Goal: Transaction & Acquisition: Obtain resource

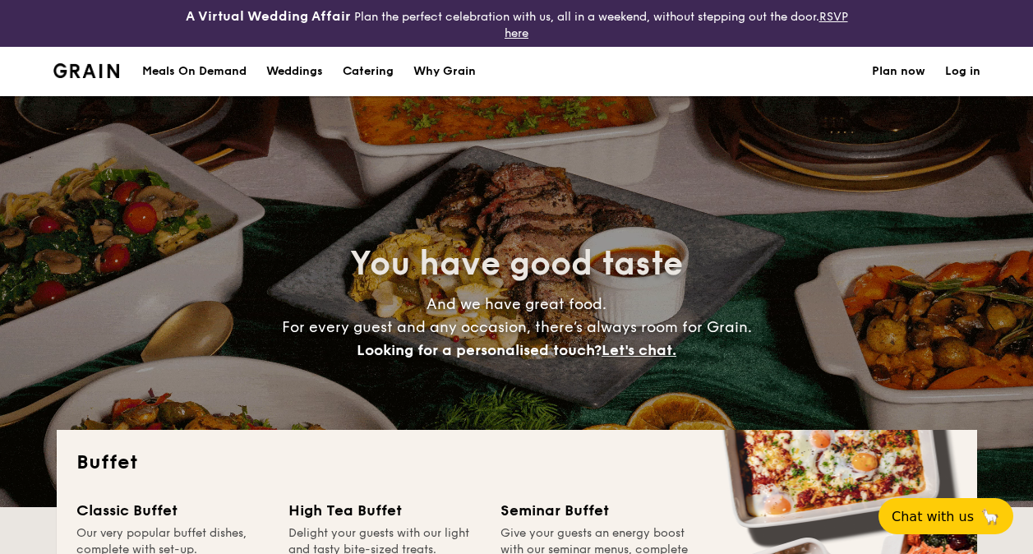
select select
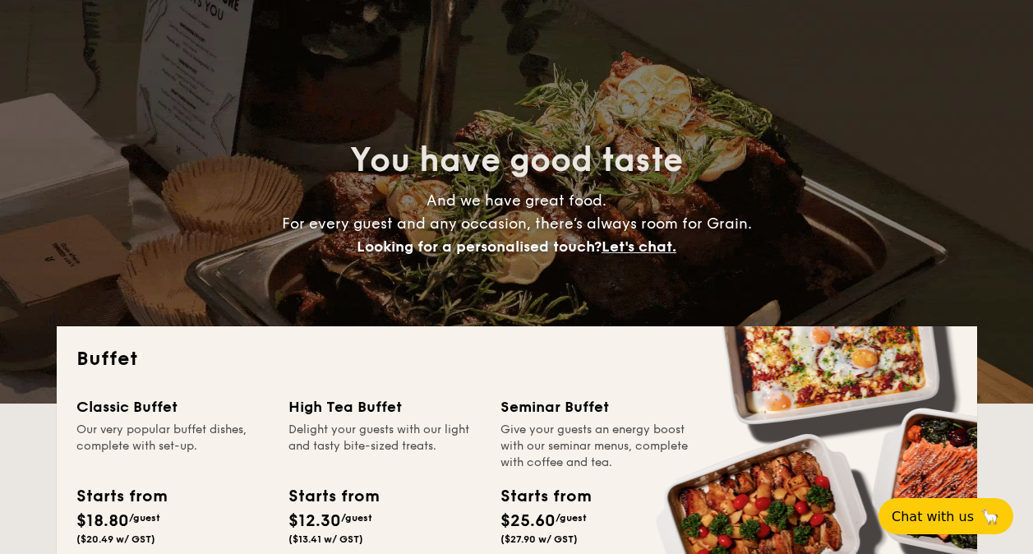
scroll to position [164, 0]
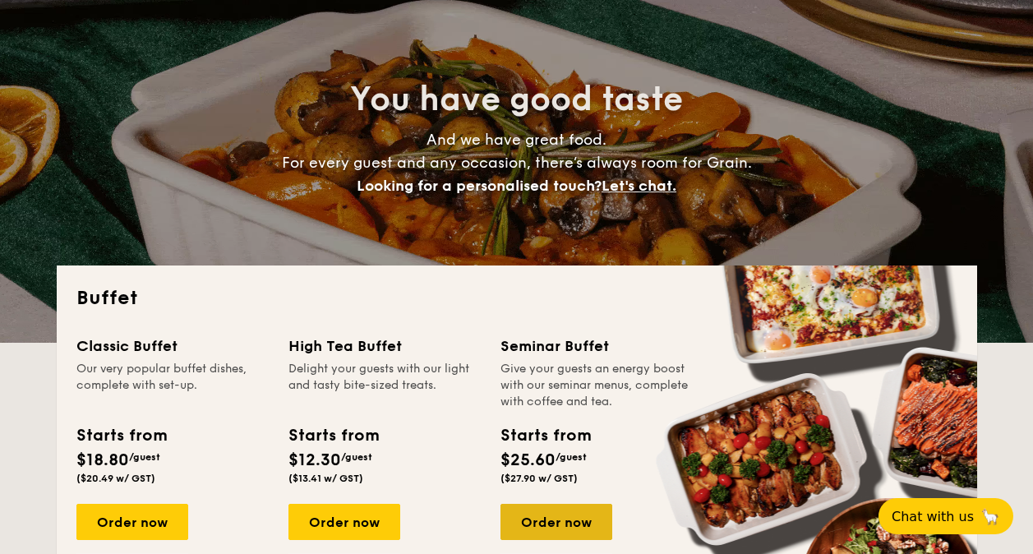
click at [547, 520] on div "Order now" at bounding box center [556, 522] width 112 height 36
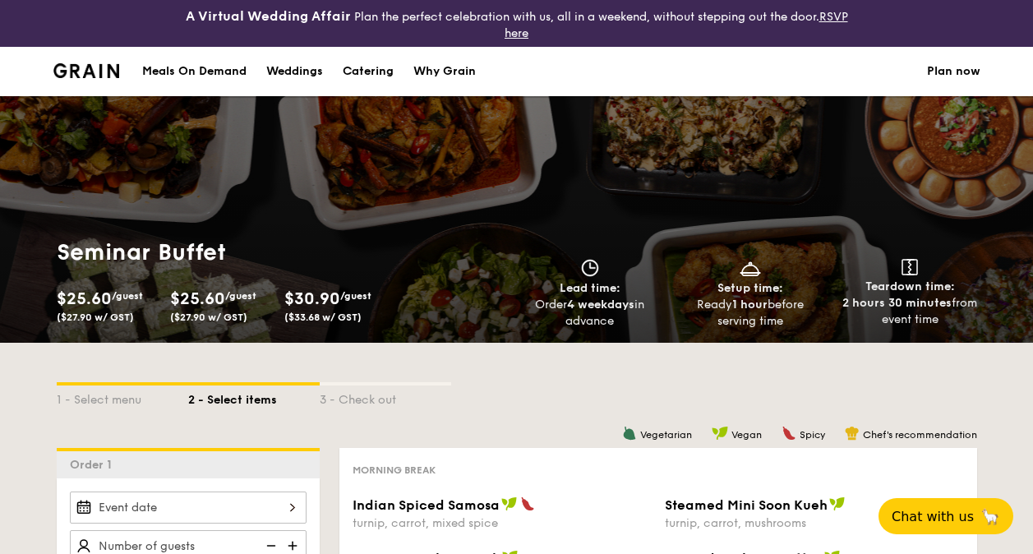
select select
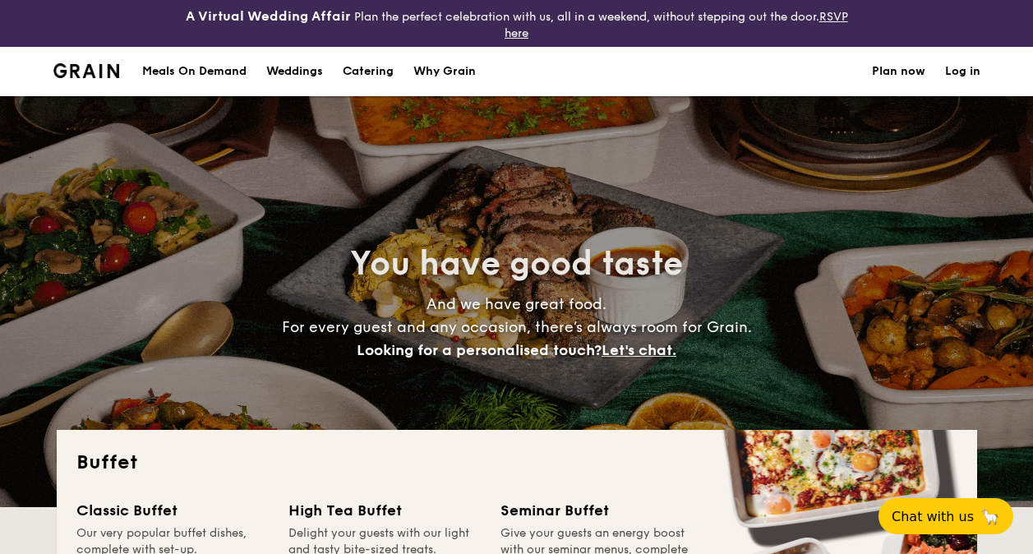
scroll to position [329, 0]
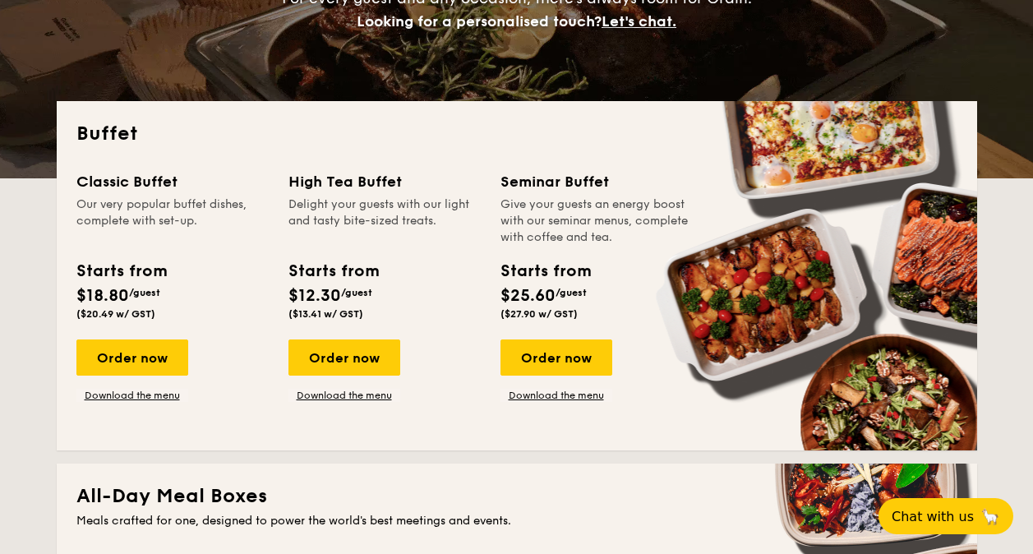
click at [549, 183] on div "Seminar Buffet" at bounding box center [596, 181] width 192 height 23
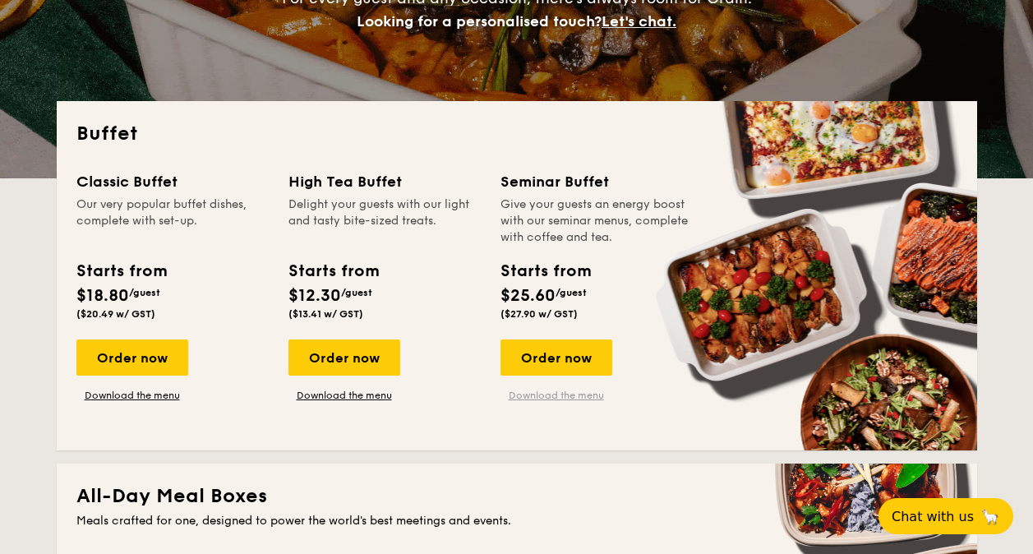
click at [573, 397] on link "Download the menu" at bounding box center [556, 395] width 112 height 13
